Goal: Task Accomplishment & Management: Complete application form

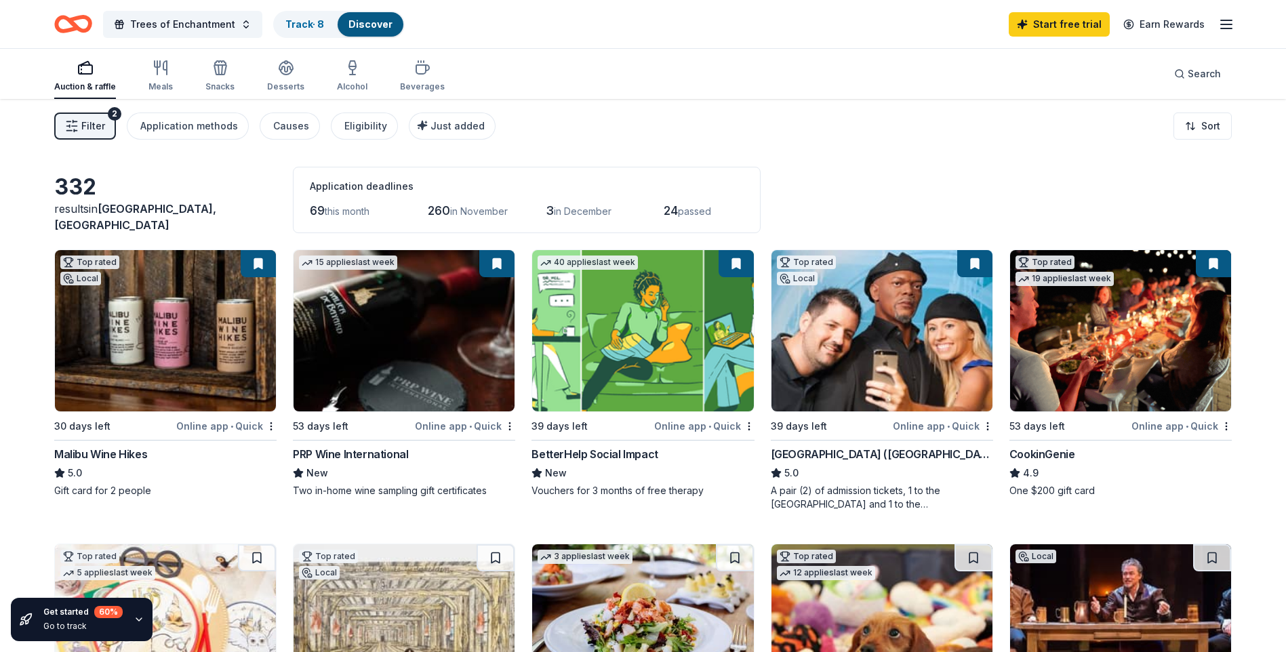
click at [1230, 29] on icon "button" at bounding box center [1226, 24] width 16 height 16
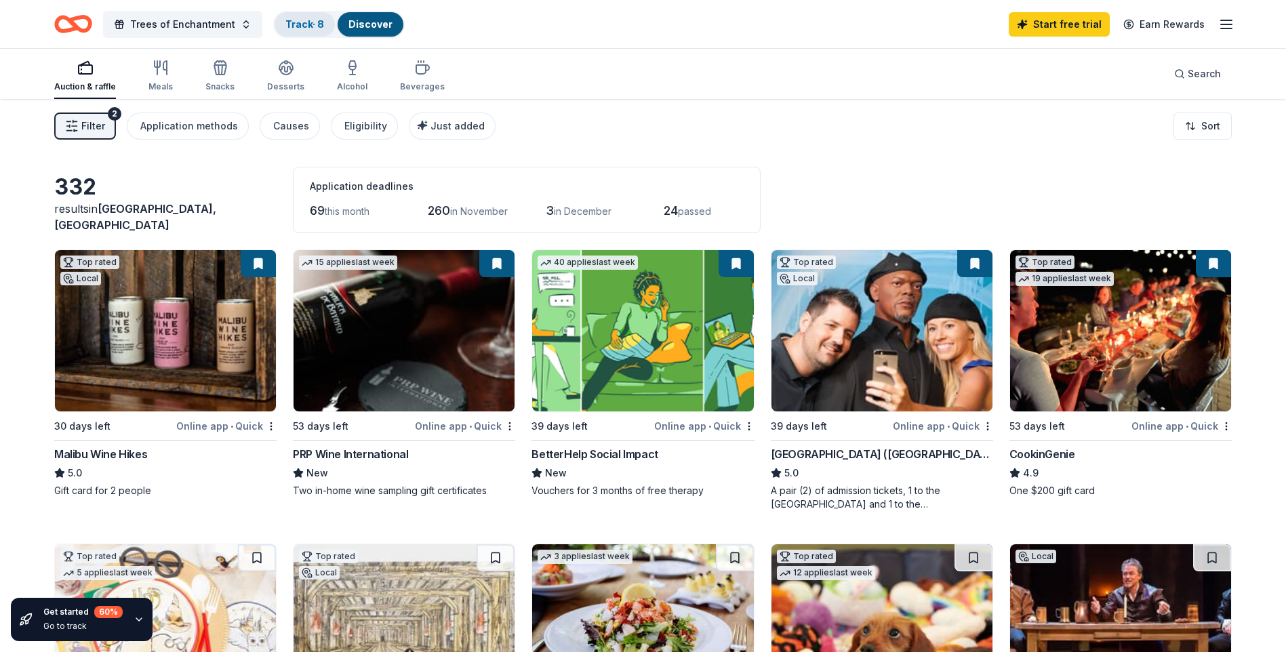
click at [302, 28] on link "Track · 8" at bounding box center [304, 24] width 39 height 12
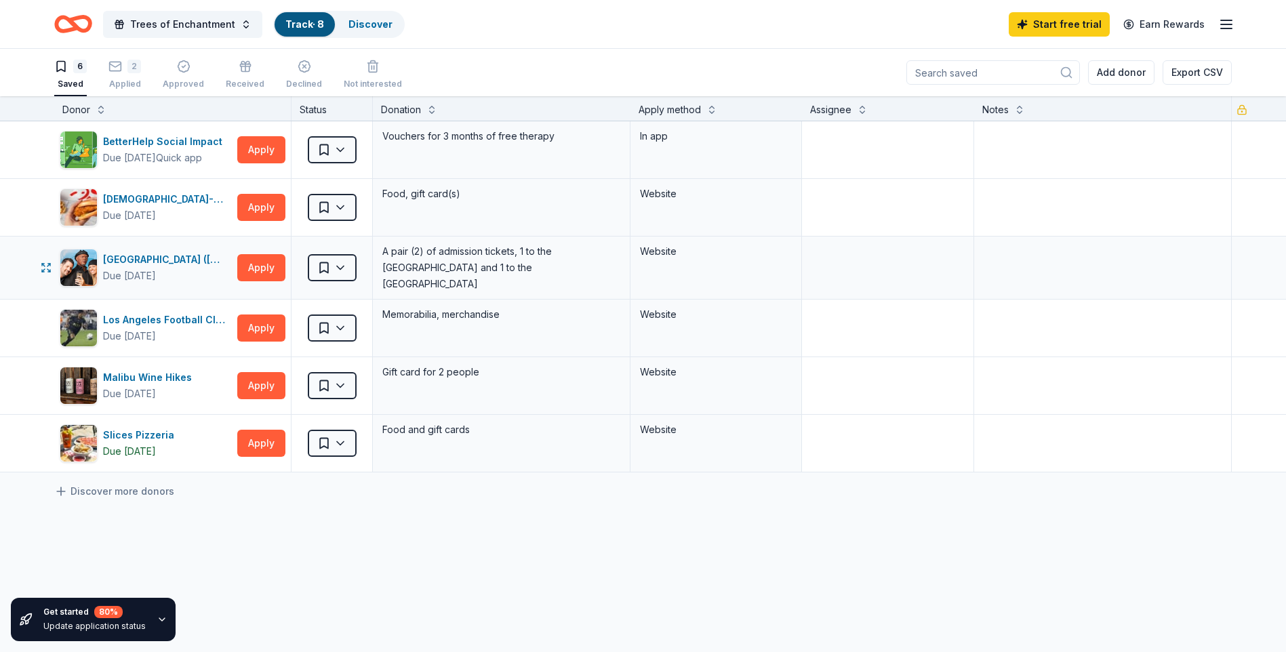
click at [432, 261] on div "A pair (2) of admission tickets, 1 to the [GEOGRAPHIC_DATA] and 1 to the [GEOGR…" at bounding box center [501, 268] width 241 height 52
click at [123, 77] on div "2 Applied" at bounding box center [124, 75] width 33 height 30
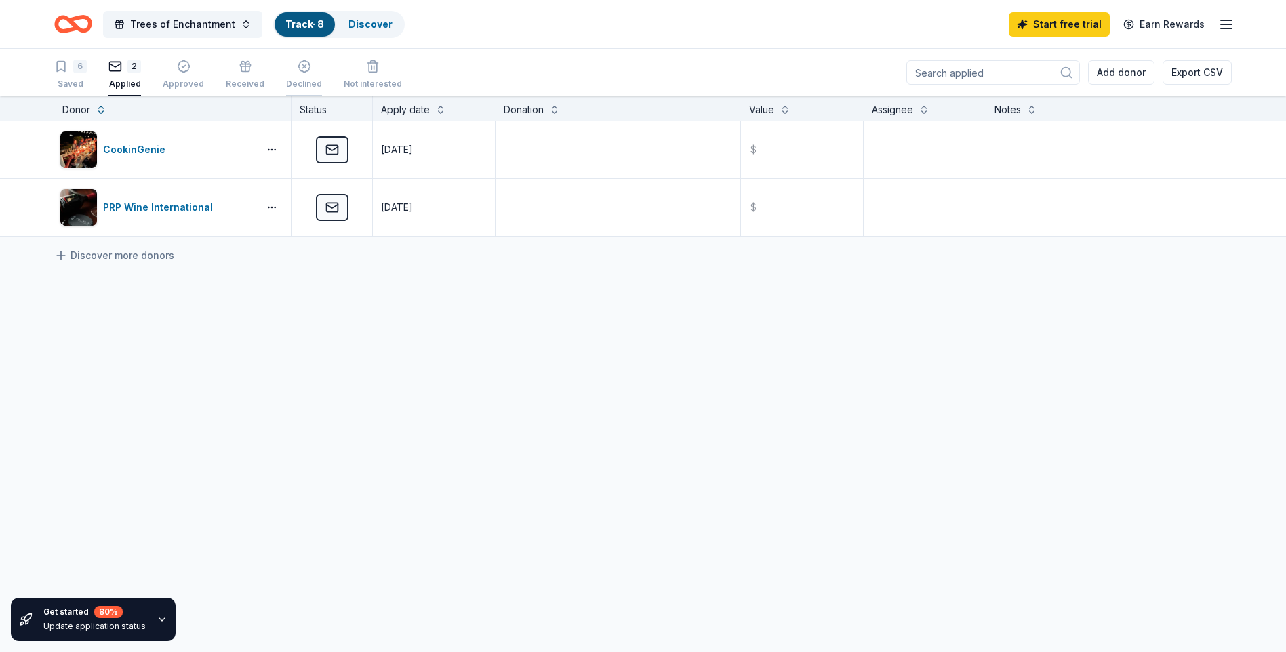
click at [298, 61] on icon "button" at bounding box center [305, 67] width 14 height 14
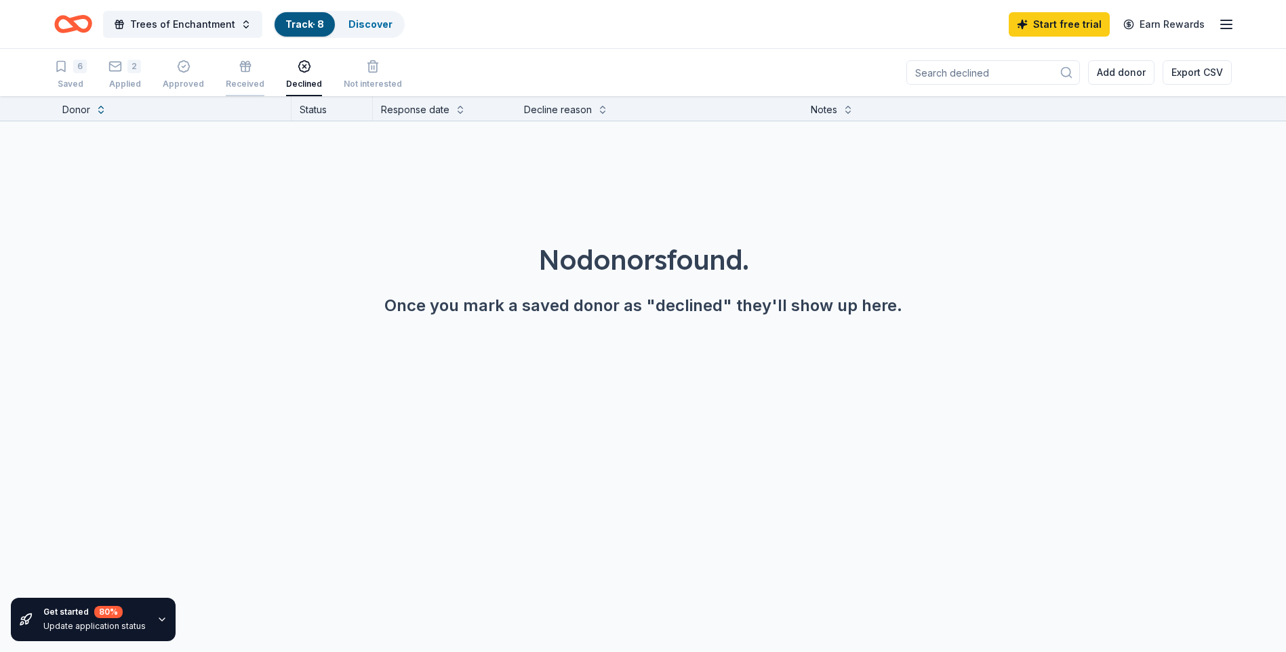
click at [239, 71] on icon "button" at bounding box center [246, 67] width 14 height 14
click at [183, 76] on div "Approved" at bounding box center [183, 75] width 41 height 30
click at [127, 74] on div "2 Applied" at bounding box center [124, 75] width 33 height 30
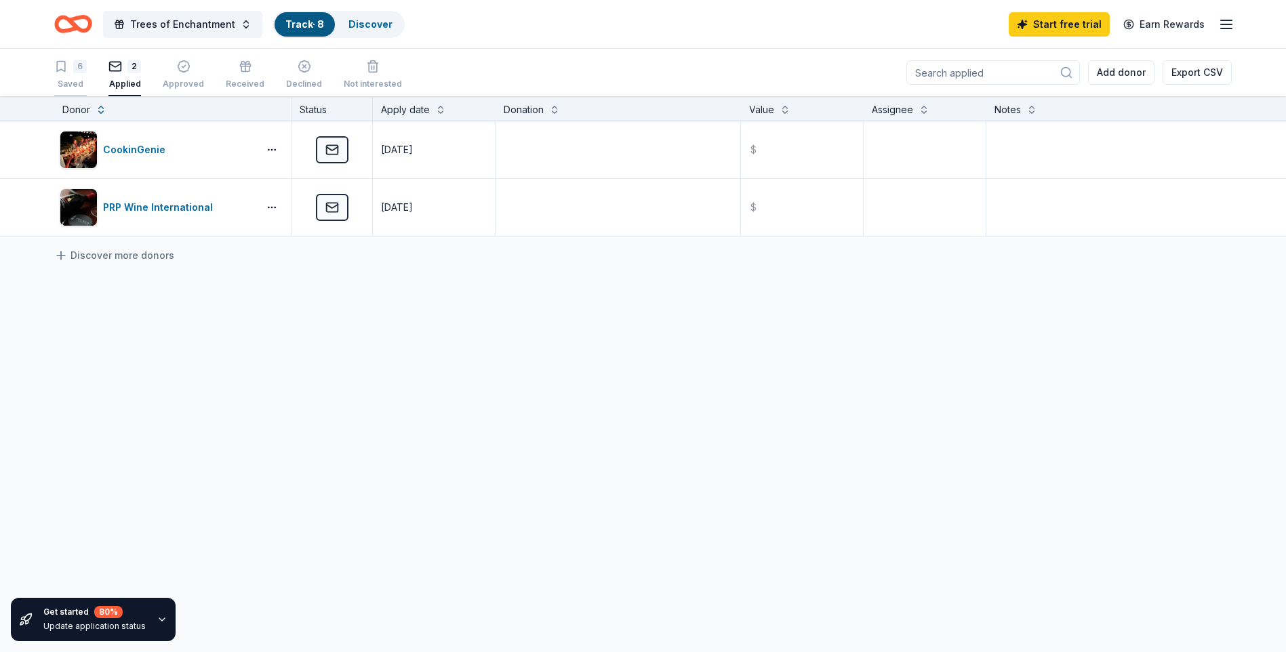
click at [73, 78] on div "6 Saved" at bounding box center [70, 75] width 33 height 30
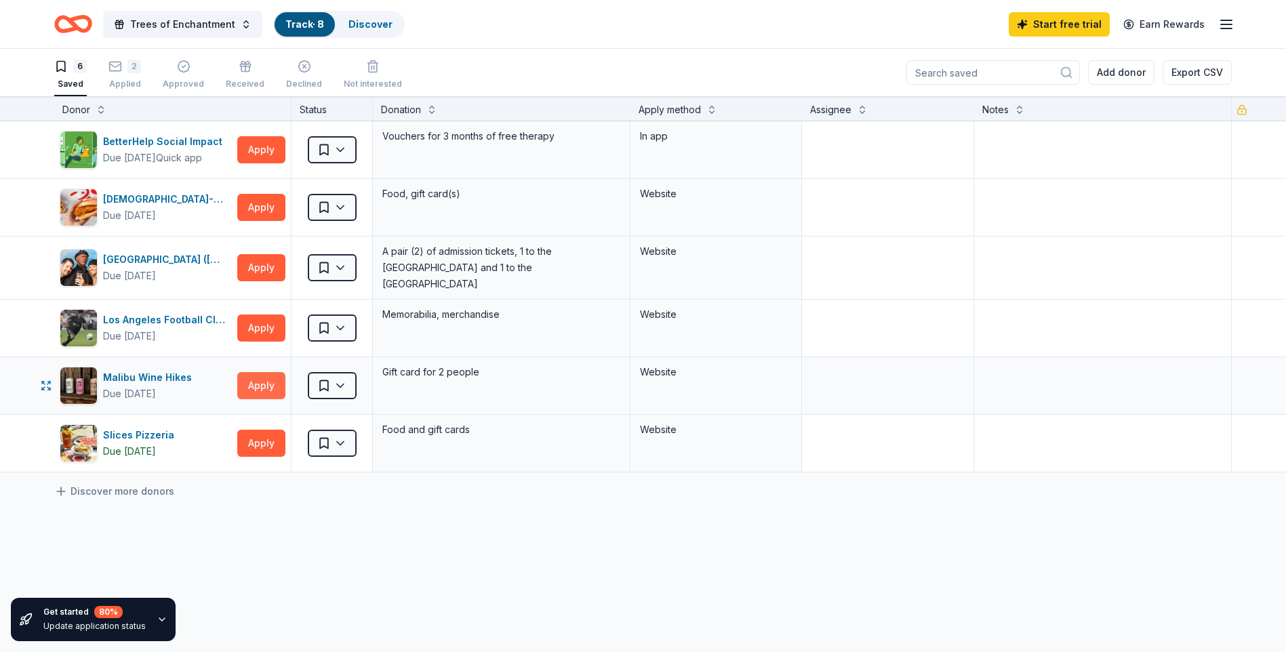
click at [262, 386] on button "Apply" at bounding box center [261, 385] width 48 height 27
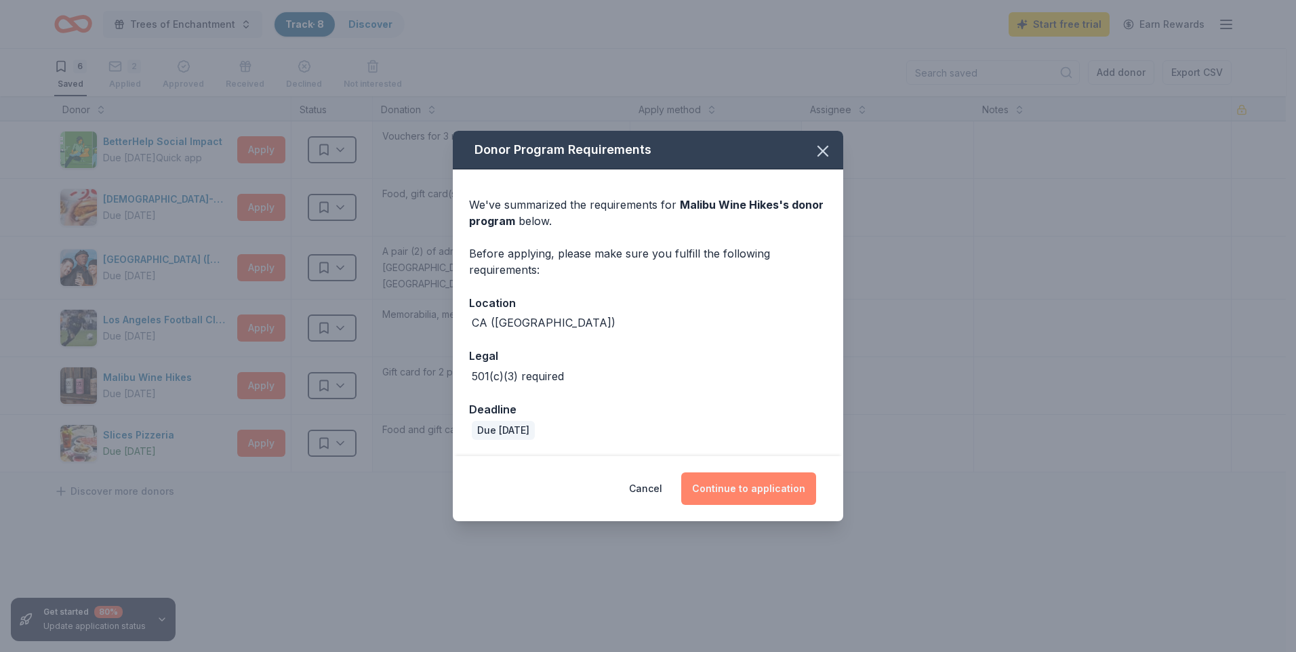
click at [748, 486] on button "Continue to application" at bounding box center [748, 488] width 135 height 33
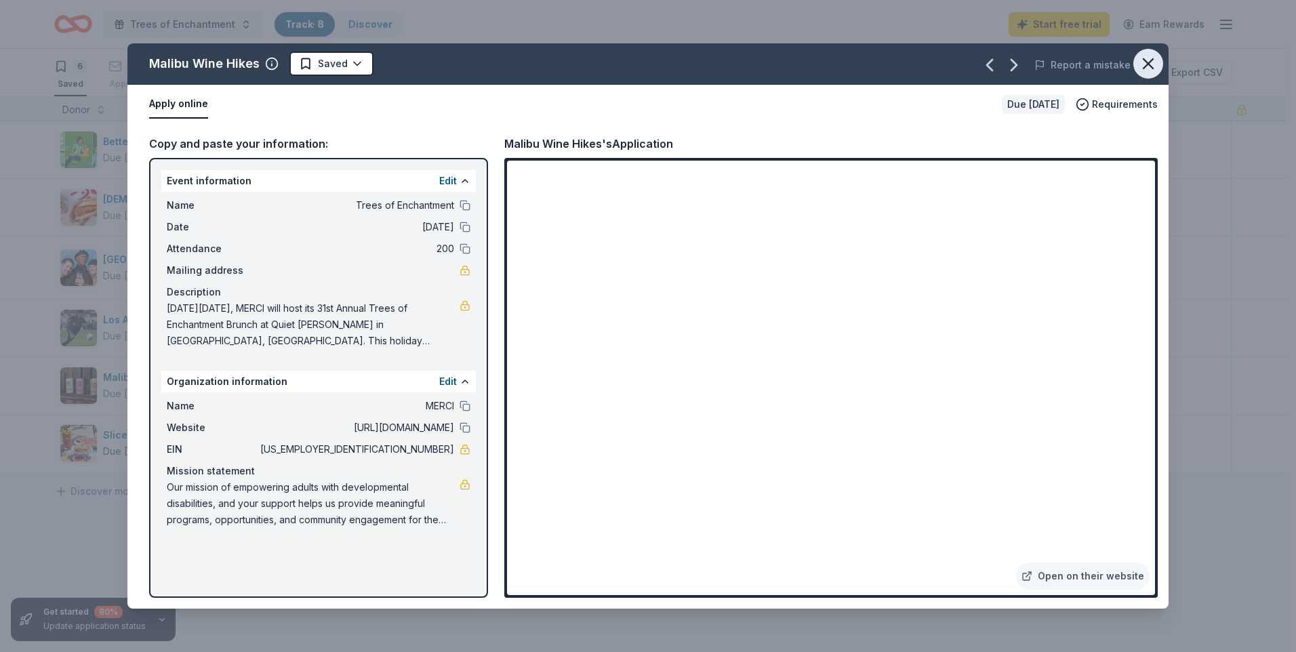
click at [1148, 66] on icon "button" at bounding box center [1148, 63] width 19 height 19
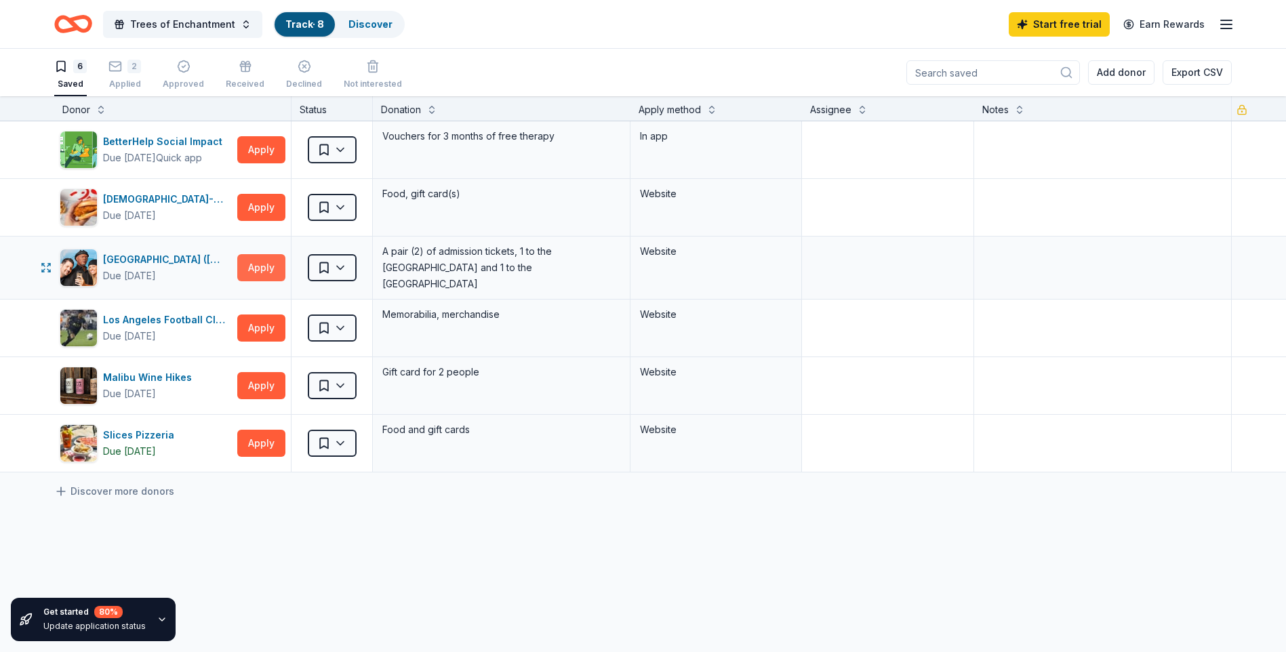
click at [262, 272] on button "Apply" at bounding box center [261, 267] width 48 height 27
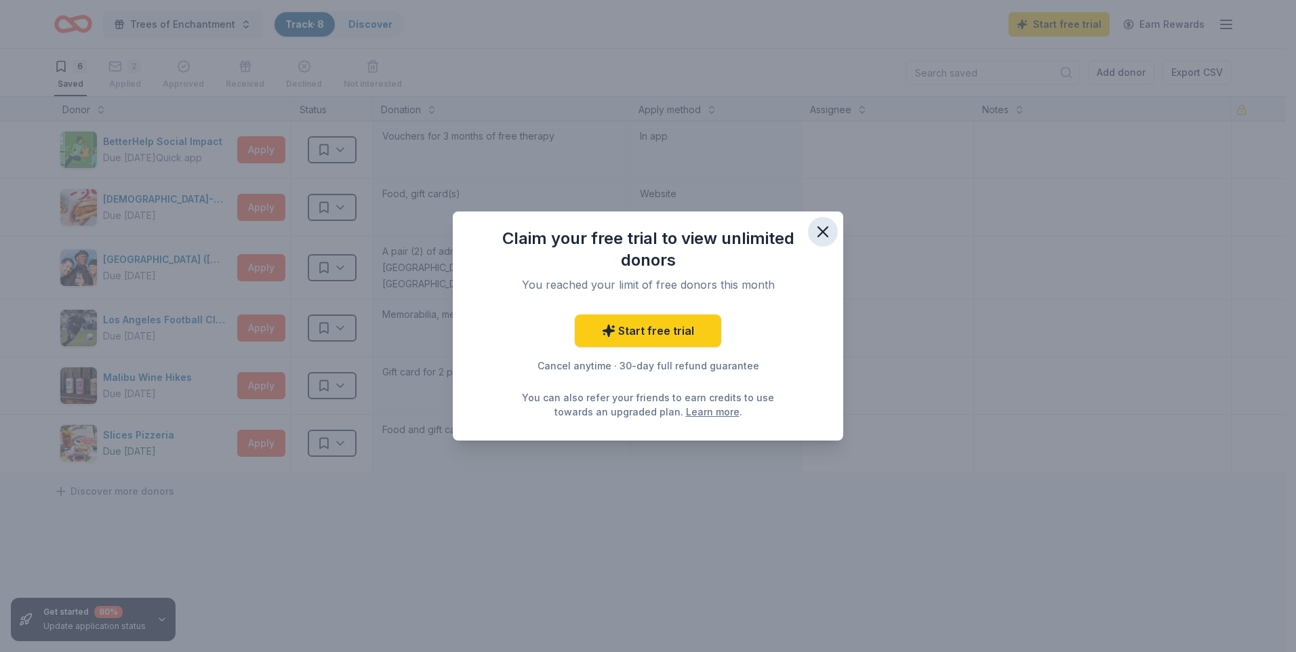
click at [819, 226] on icon "button" at bounding box center [822, 231] width 19 height 19
